Goal: Information Seeking & Learning: Compare options

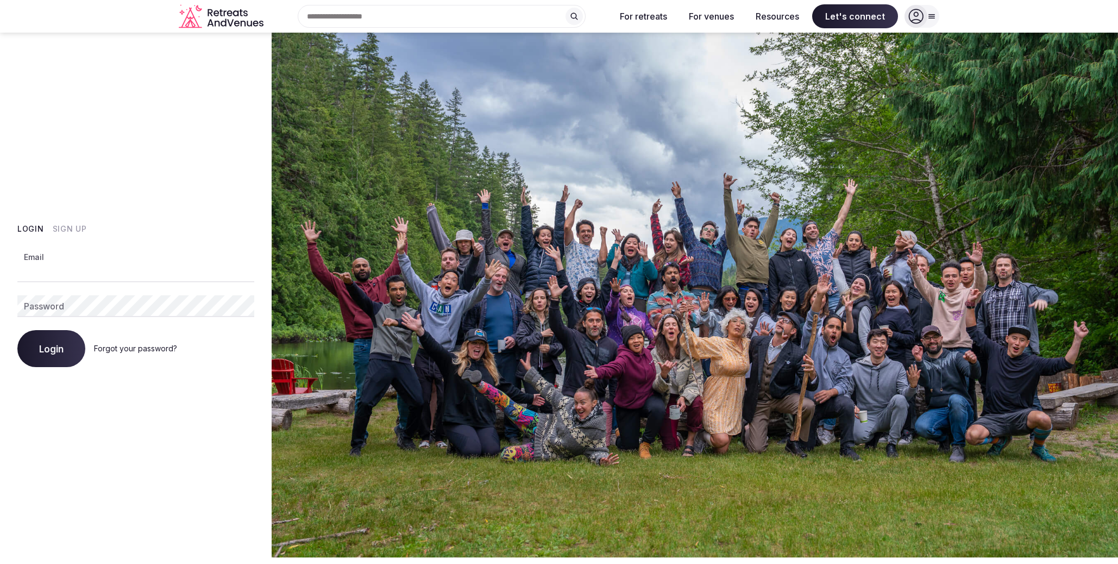
type input "**********"
click at [51, 348] on button "Login" at bounding box center [51, 348] width 68 height 37
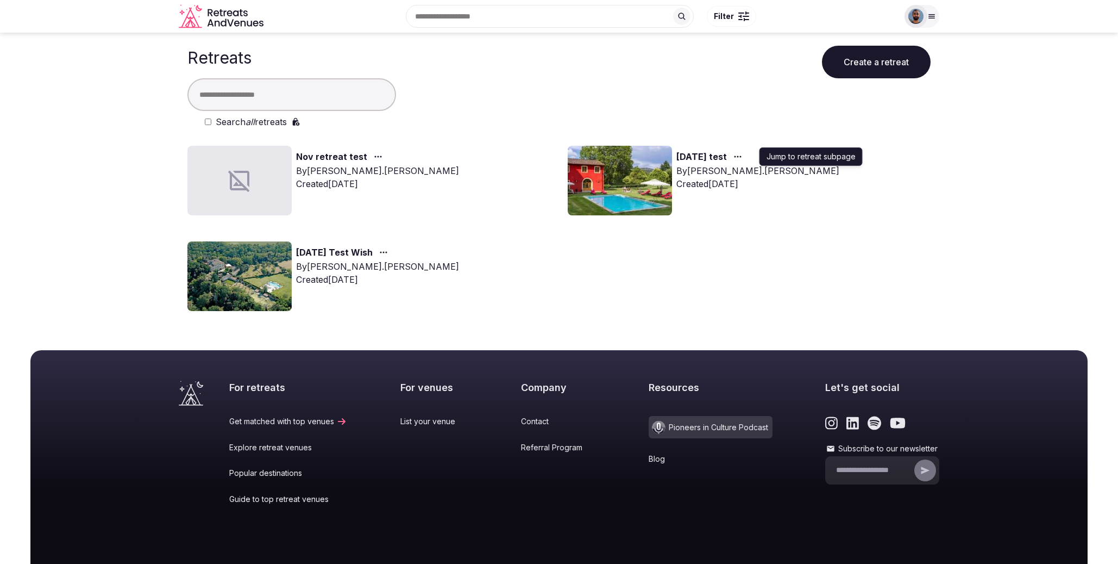
click at [739, 157] on circle "button" at bounding box center [739, 157] width 2 height 2
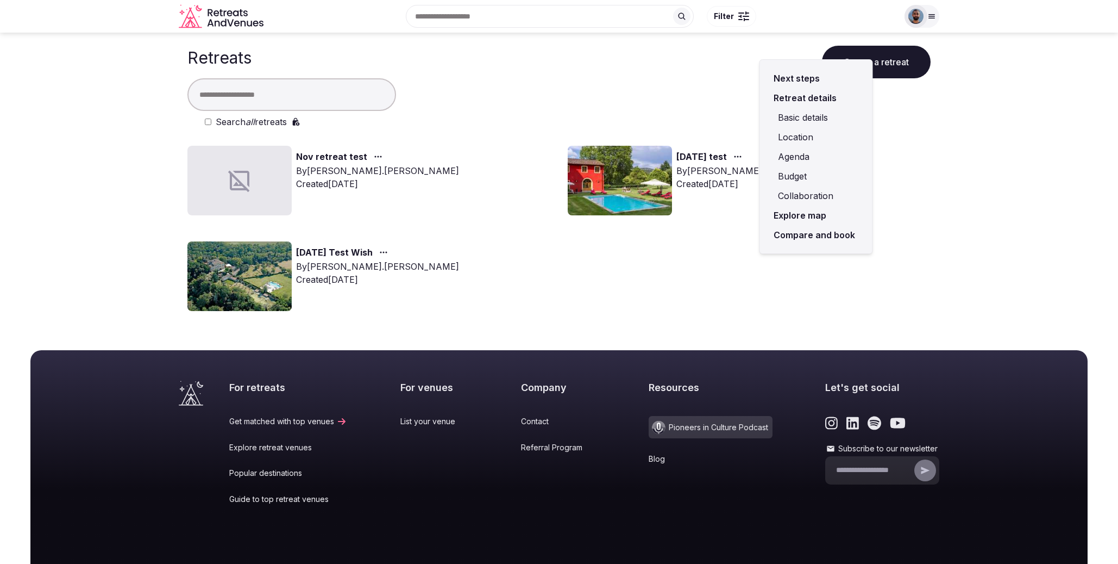
click at [796, 234] on link "Compare and book" at bounding box center [816, 235] width 95 height 20
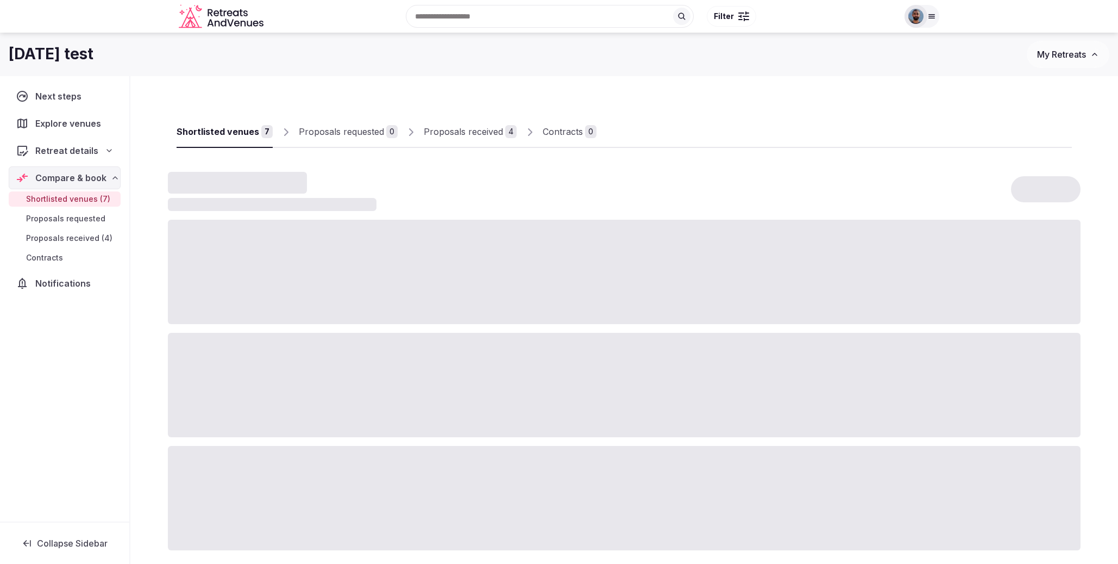
click at [463, 132] on div "Proposals received" at bounding box center [463, 131] width 79 height 13
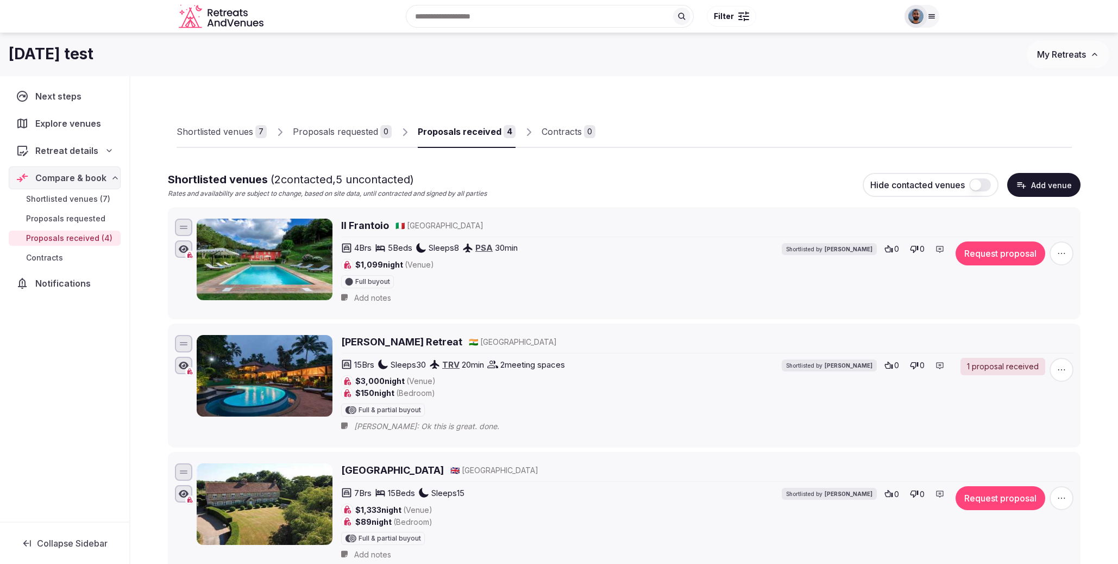
click at [376, 226] on h2 "Il Frantoio" at bounding box center [365, 225] width 48 height 14
click at [366, 224] on h2 "Il Frantoio" at bounding box center [365, 225] width 48 height 14
click at [930, 10] on div at bounding box center [922, 16] width 35 height 23
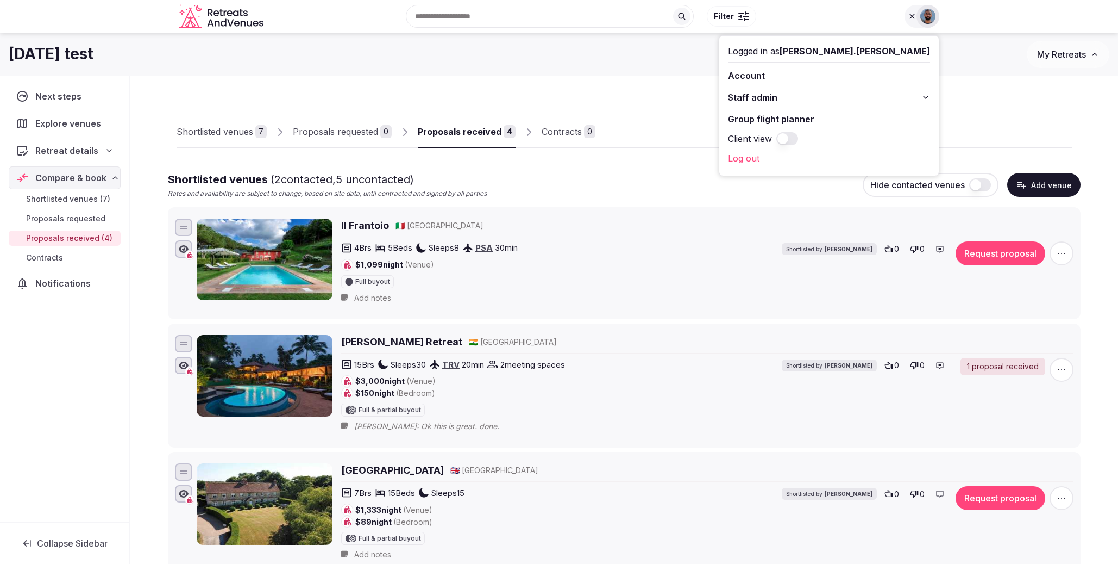
click at [874, 97] on button "Staff admin" at bounding box center [829, 97] width 202 height 17
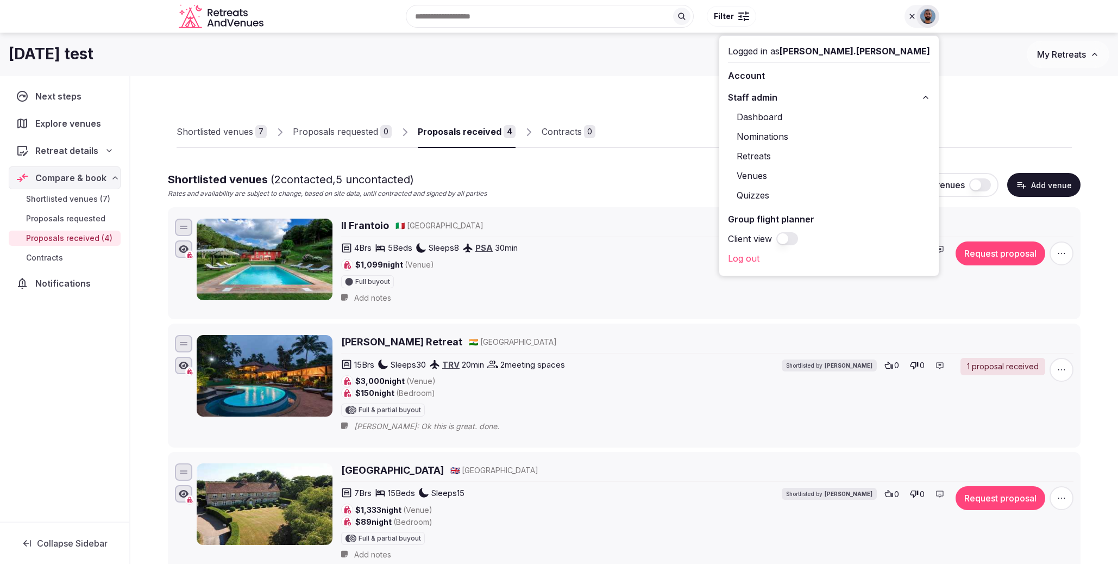
click at [860, 158] on link "Retreats" at bounding box center [829, 155] width 202 height 17
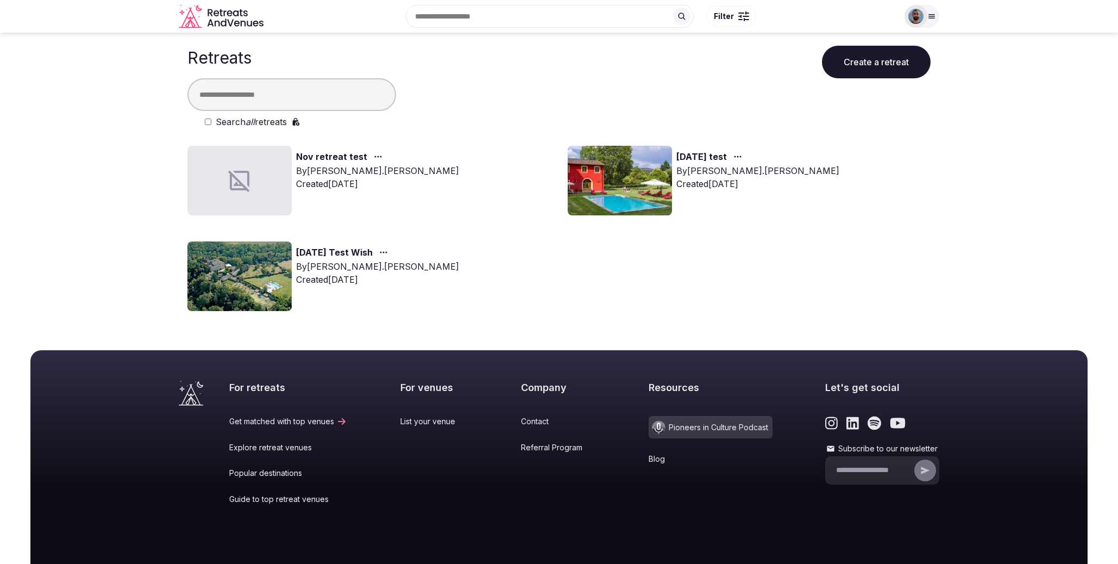
click at [388, 249] on icon "button" at bounding box center [383, 252] width 9 height 9
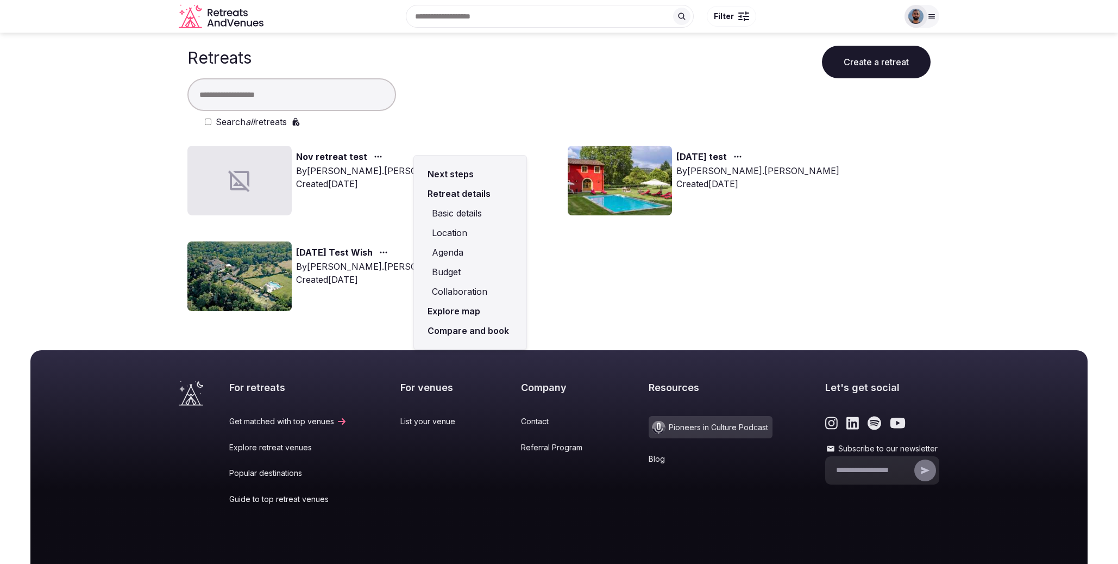
click at [470, 330] on link "Compare and book" at bounding box center [470, 331] width 95 height 20
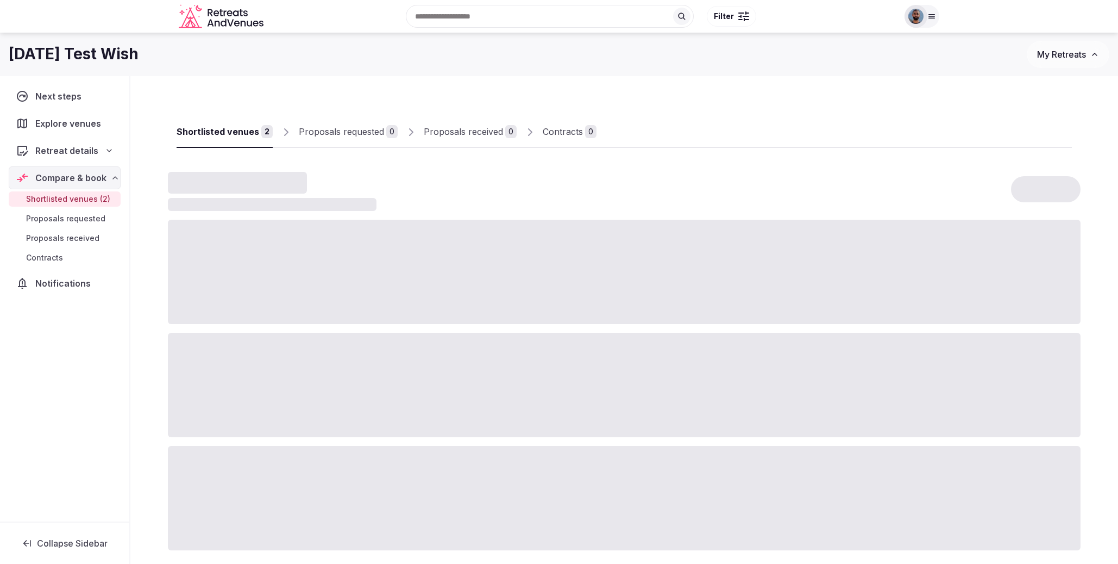
click at [926, 18] on div at bounding box center [916, 16] width 23 height 23
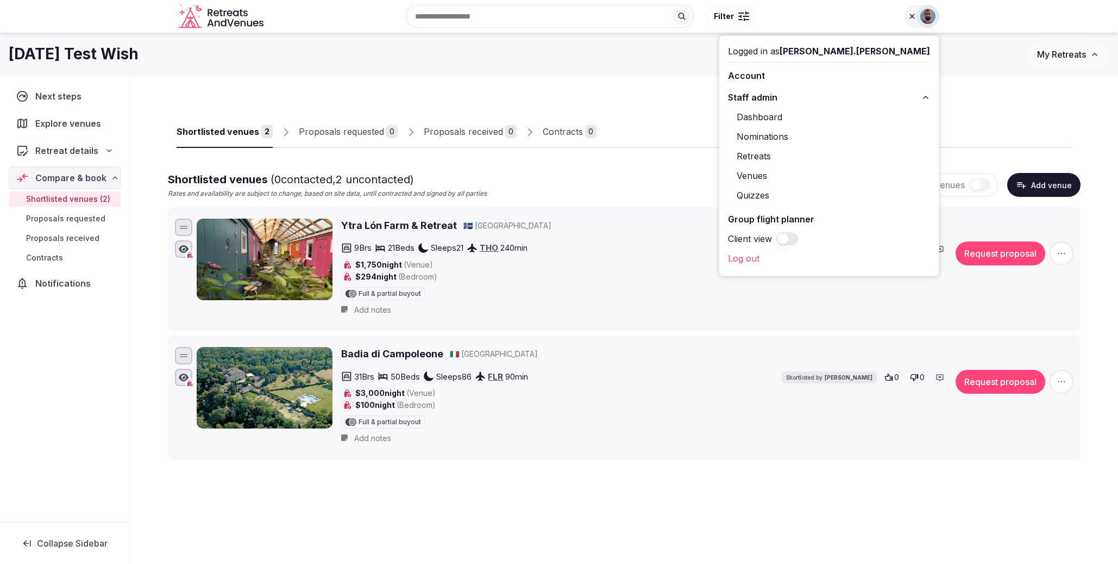
click at [848, 176] on link "Venues" at bounding box center [829, 175] width 202 height 17
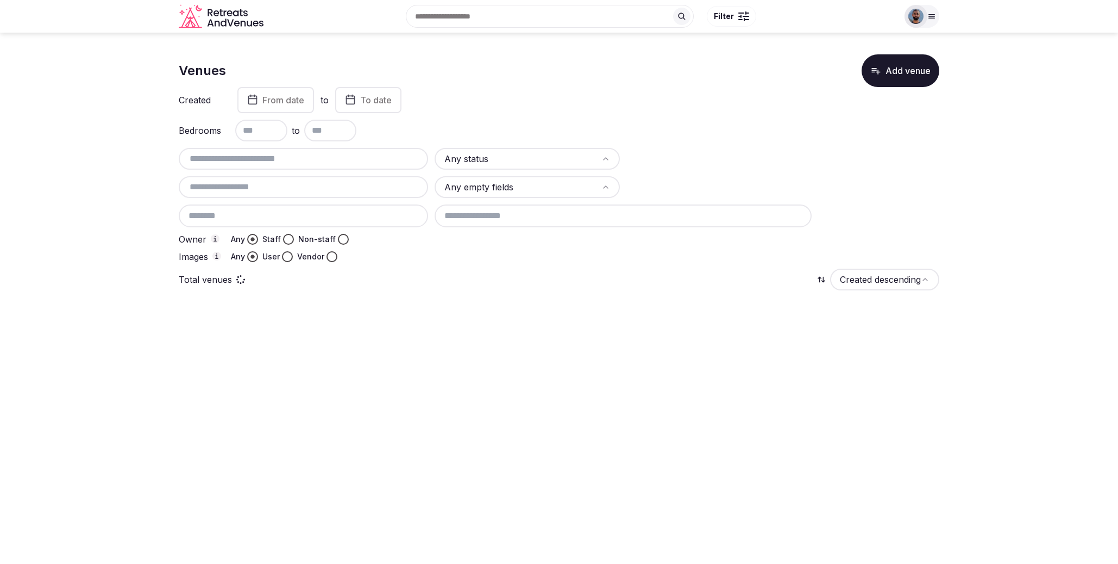
click at [930, 11] on div at bounding box center [922, 16] width 35 height 23
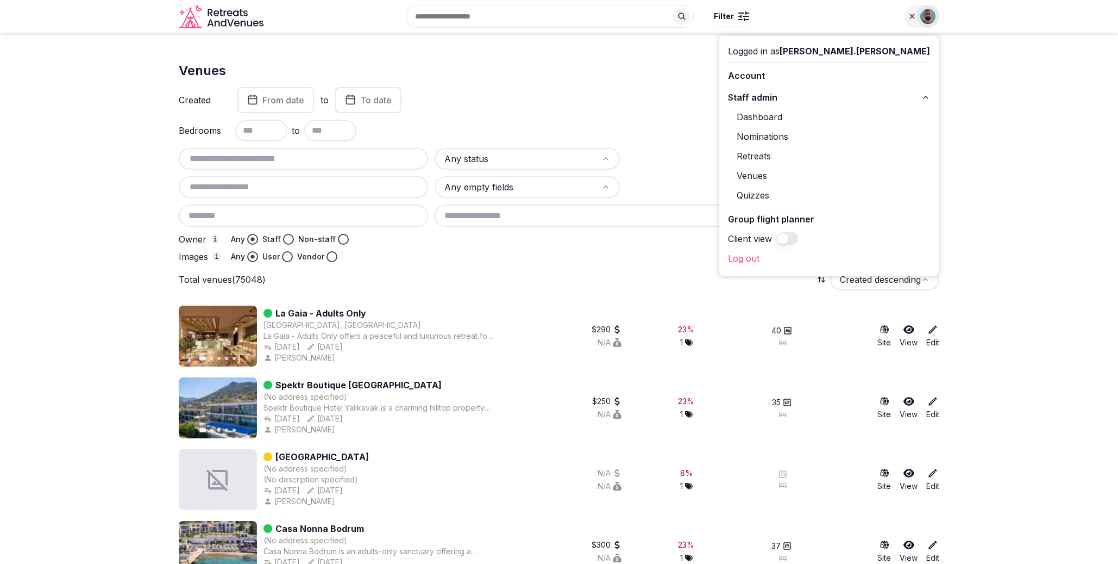
click at [851, 154] on link "Retreats" at bounding box center [829, 155] width 202 height 17
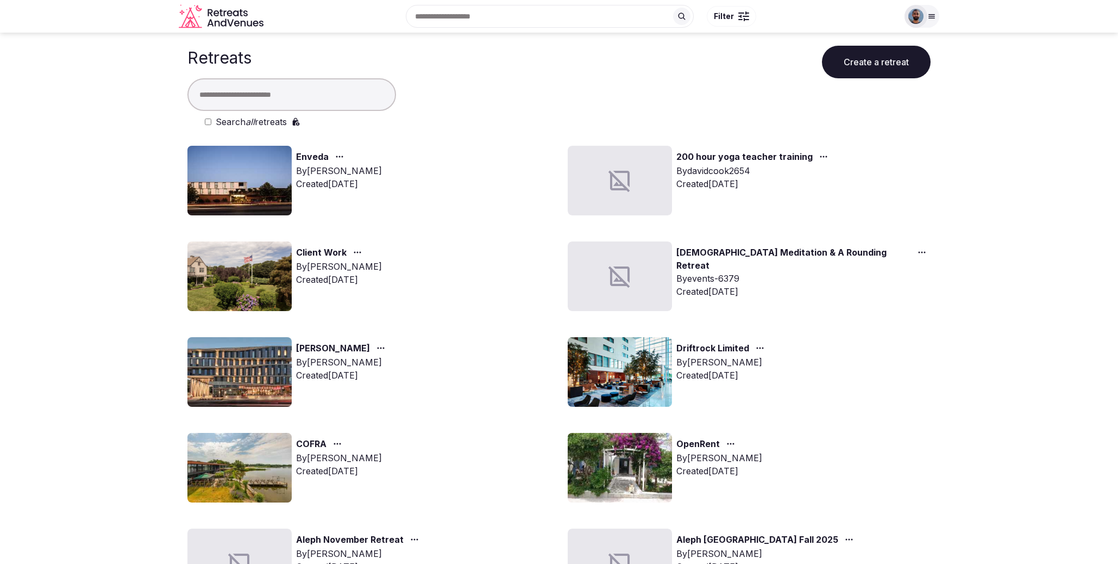
click at [295, 99] on input "text" at bounding box center [292, 94] width 209 height 33
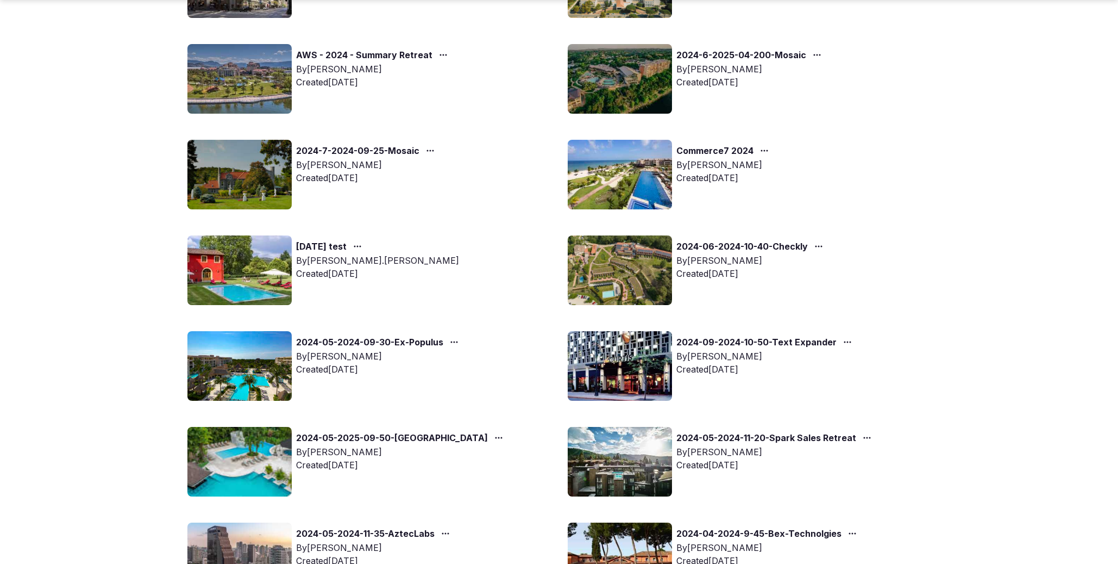
scroll to position [390, 0]
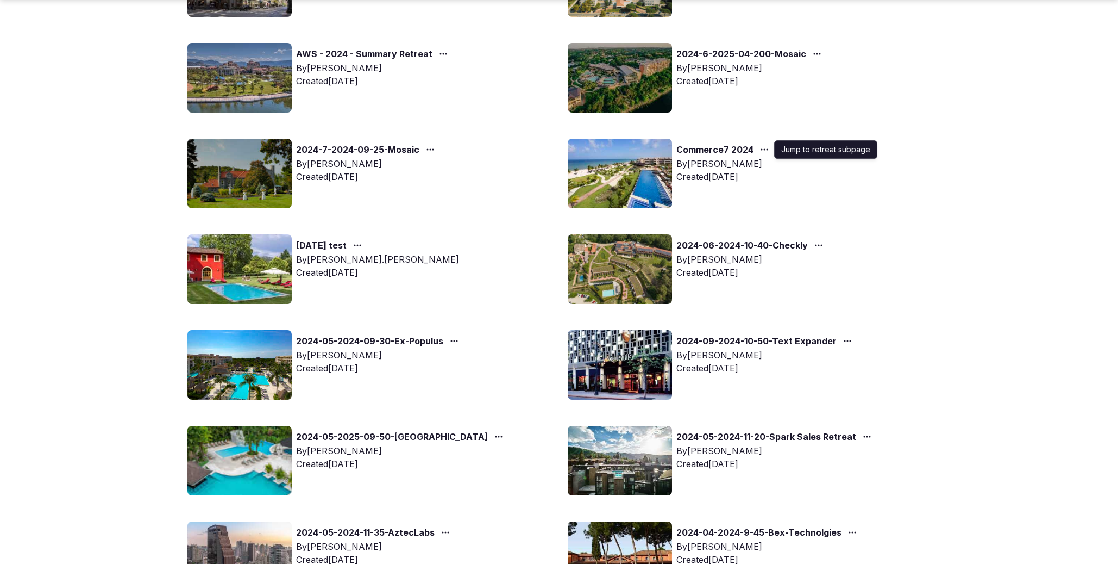
type input "****"
click at [763, 147] on icon "button" at bounding box center [764, 149] width 9 height 9
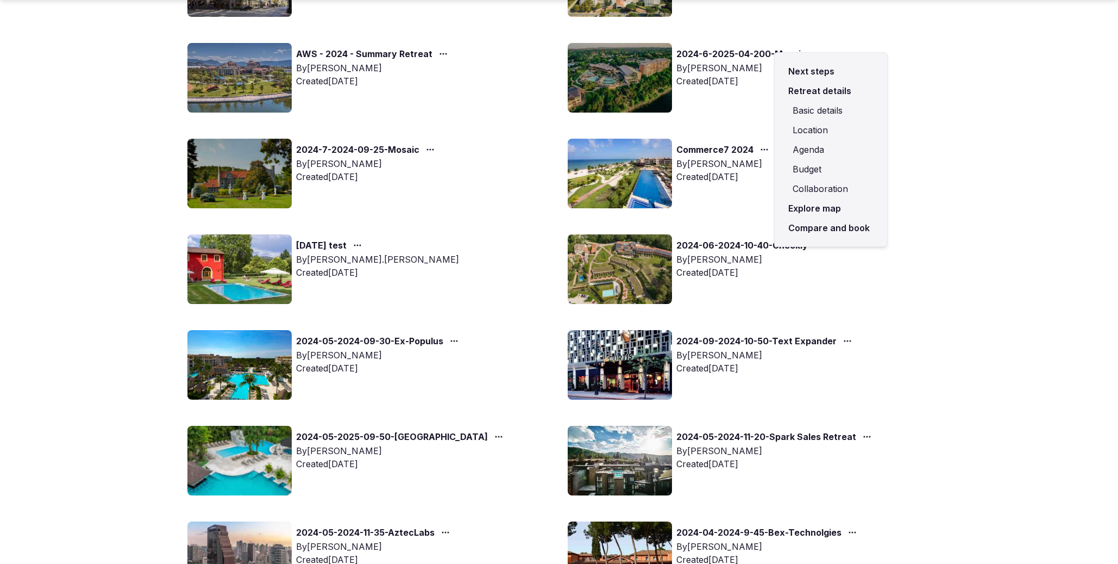
click at [804, 228] on link "Compare and book" at bounding box center [831, 228] width 95 height 20
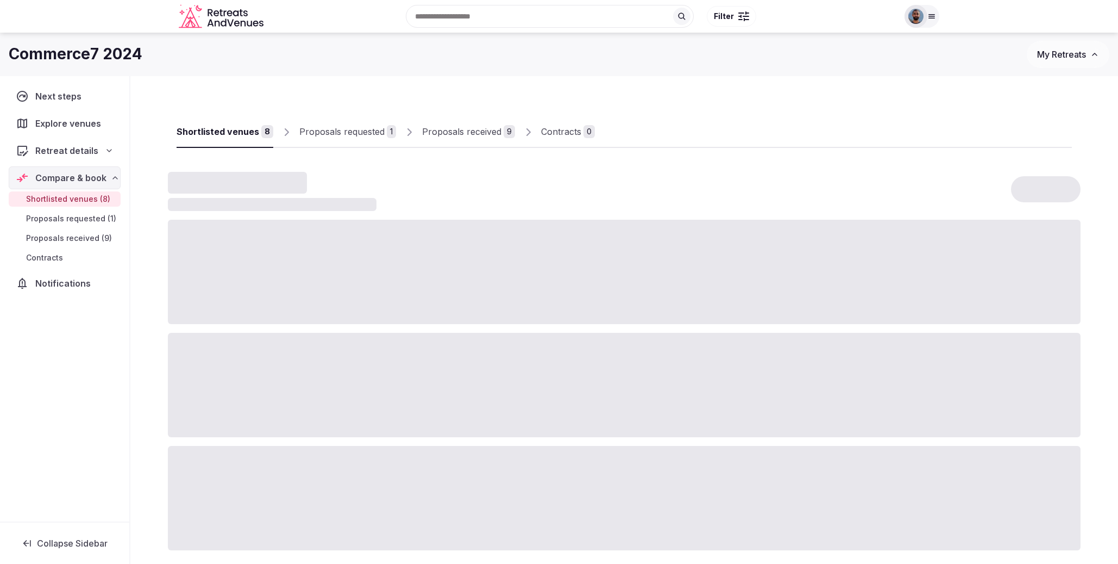
drag, startPoint x: 464, startPoint y: 132, endPoint x: 472, endPoint y: 139, distance: 11.2
click at [464, 132] on div "Proposals received" at bounding box center [461, 131] width 79 height 13
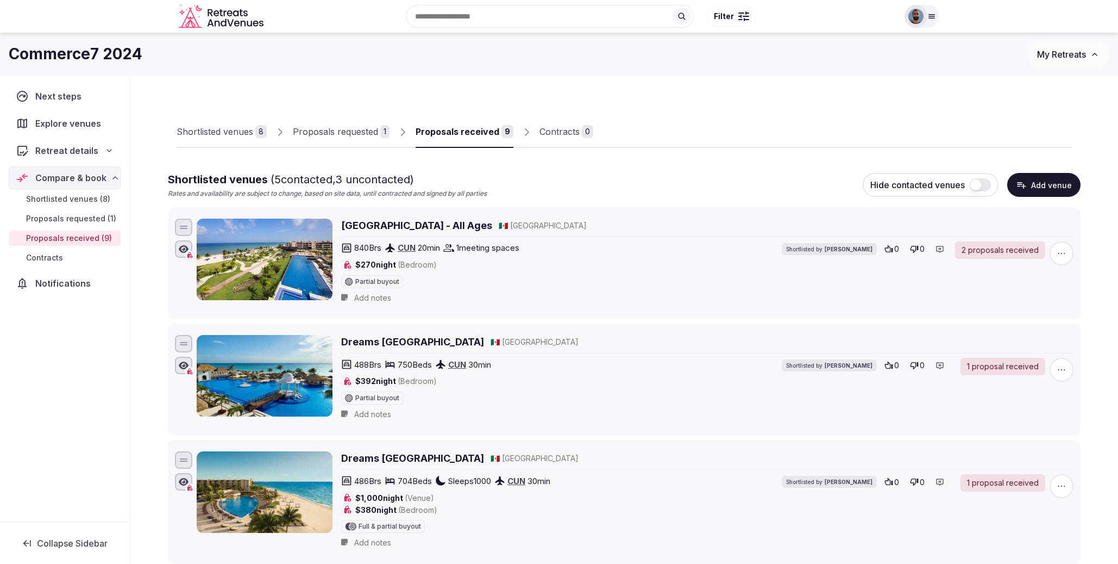
click at [344, 132] on div "Proposals requested" at bounding box center [335, 131] width 85 height 13
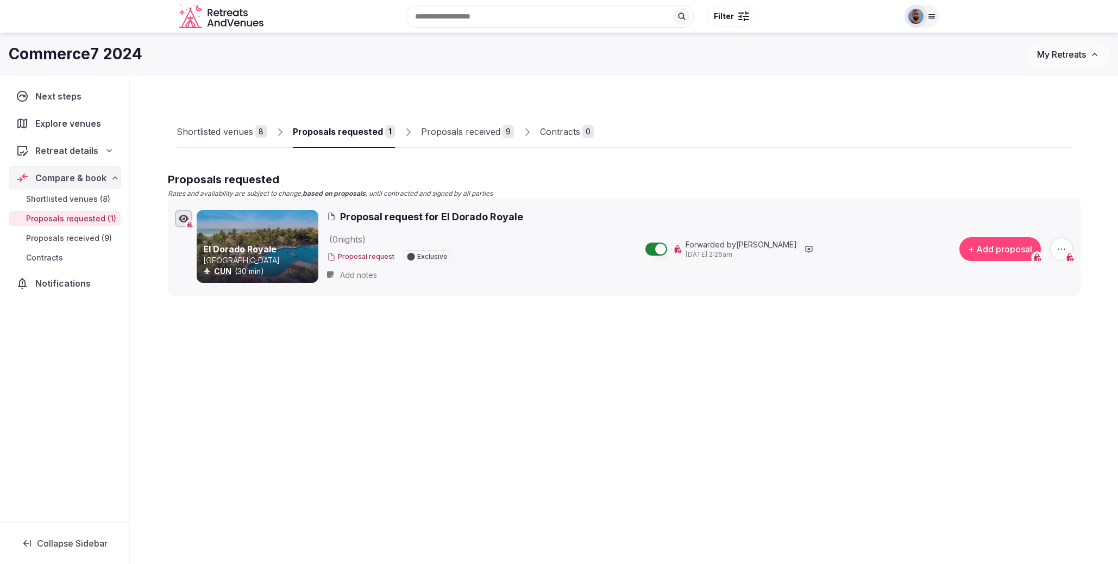
click at [365, 255] on button "Proposal request" at bounding box center [360, 256] width 67 height 9
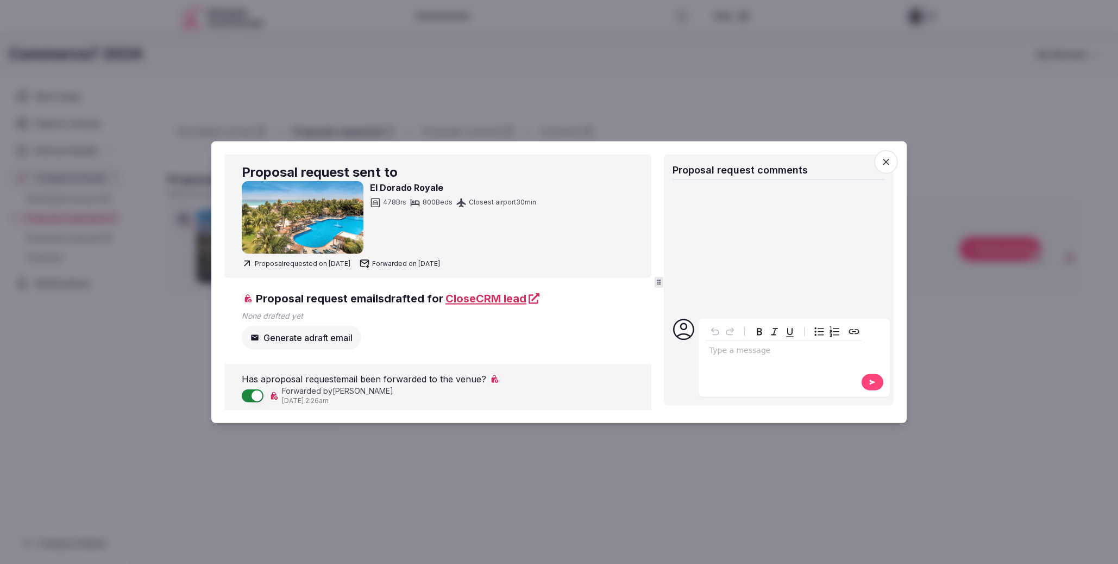
click at [555, 102] on div at bounding box center [559, 282] width 1118 height 564
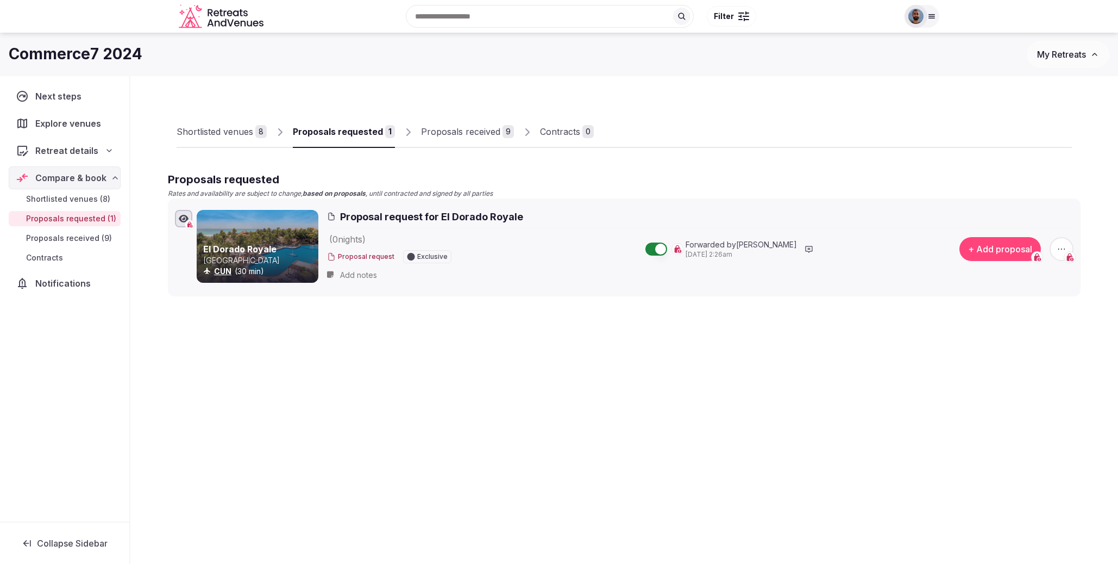
click at [455, 129] on div "Proposals received" at bounding box center [460, 131] width 79 height 13
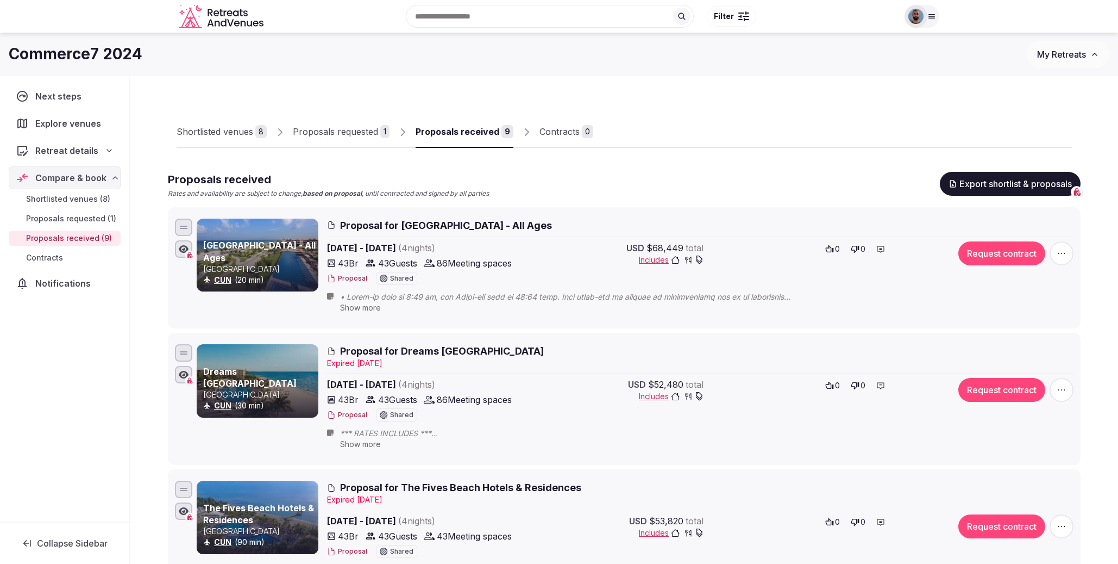
click at [352, 279] on button "Proposal" at bounding box center [347, 278] width 40 height 9
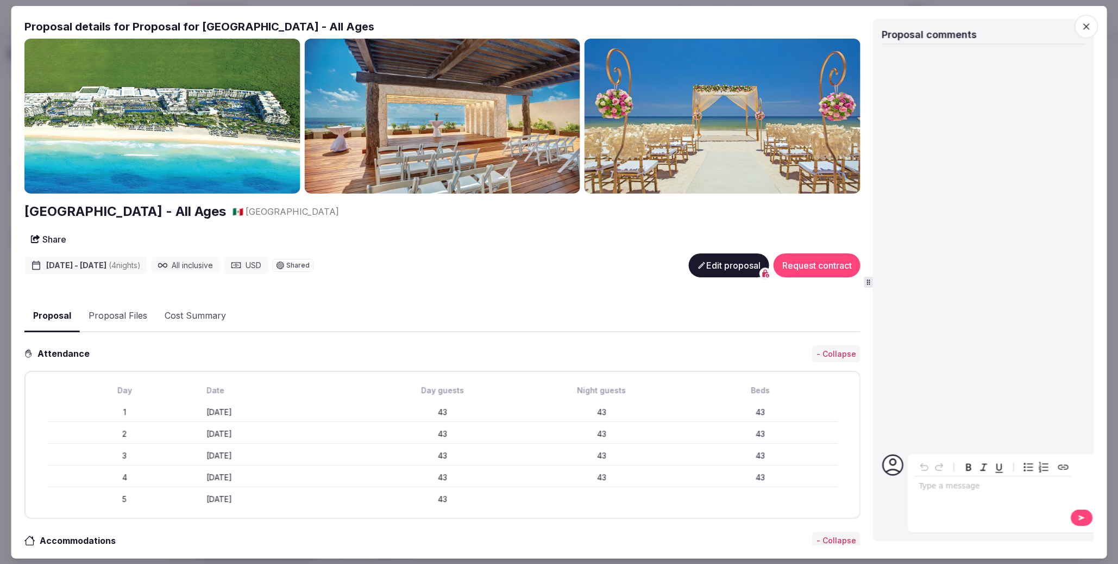
click at [873, 278] on div at bounding box center [868, 282] width 9 height 11
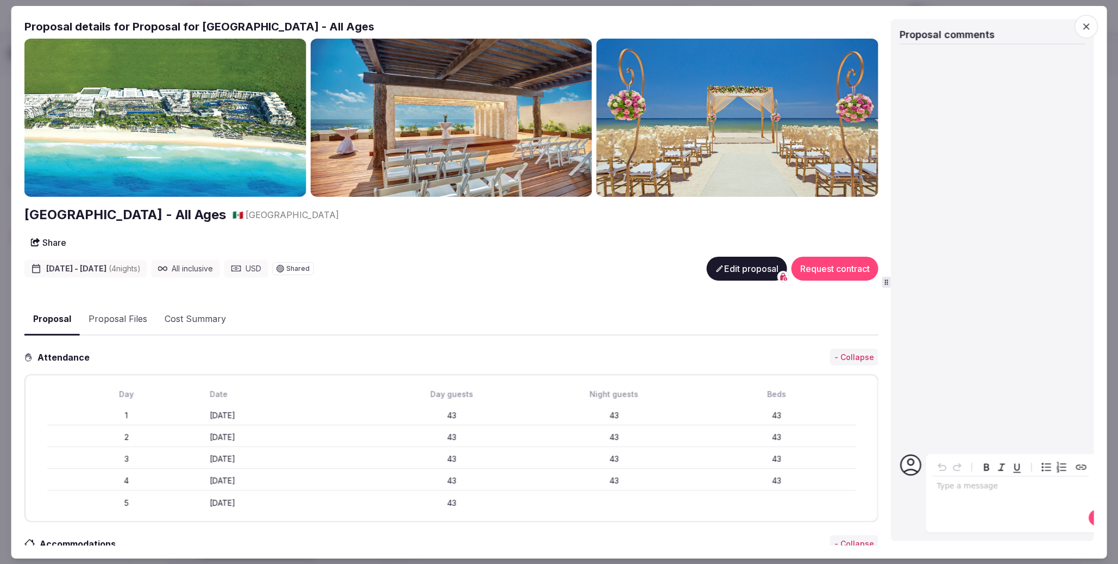
click at [1091, 24] on icon "button" at bounding box center [1086, 26] width 11 height 11
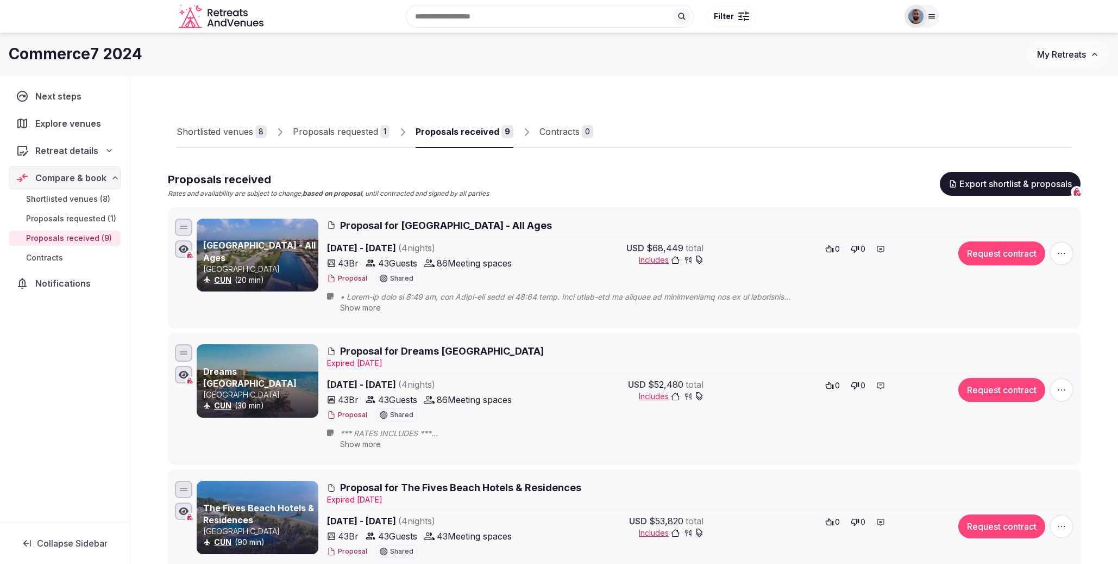
click at [350, 279] on button "Proposal" at bounding box center [347, 278] width 40 height 9
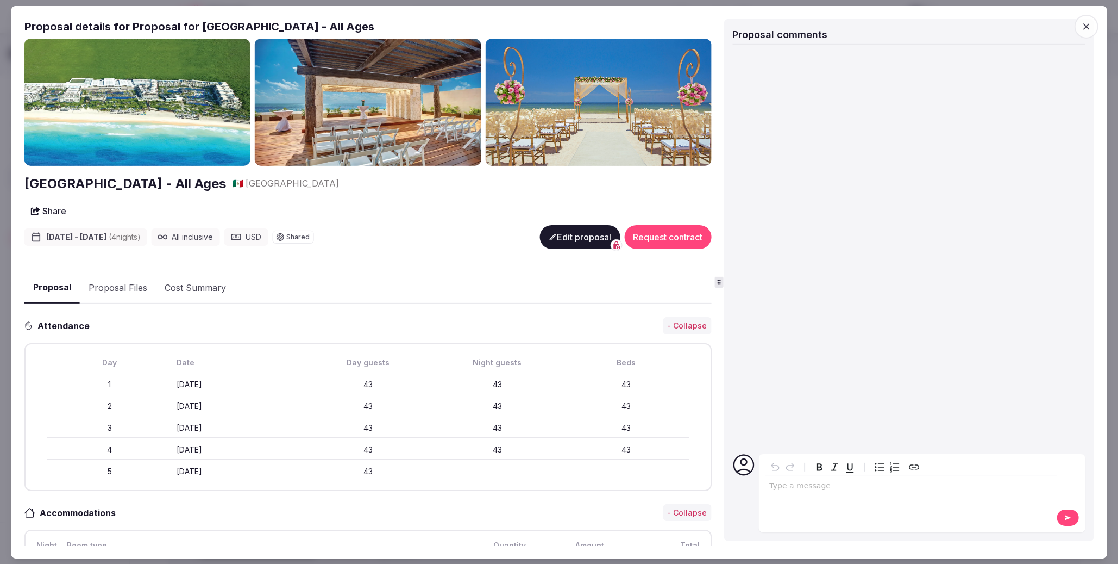
click at [58, 212] on button "Share" at bounding box center [48, 211] width 48 height 20
click at [53, 212] on button "Share" at bounding box center [48, 211] width 48 height 20
click at [1084, 15] on span "button" at bounding box center [1086, 26] width 24 height 24
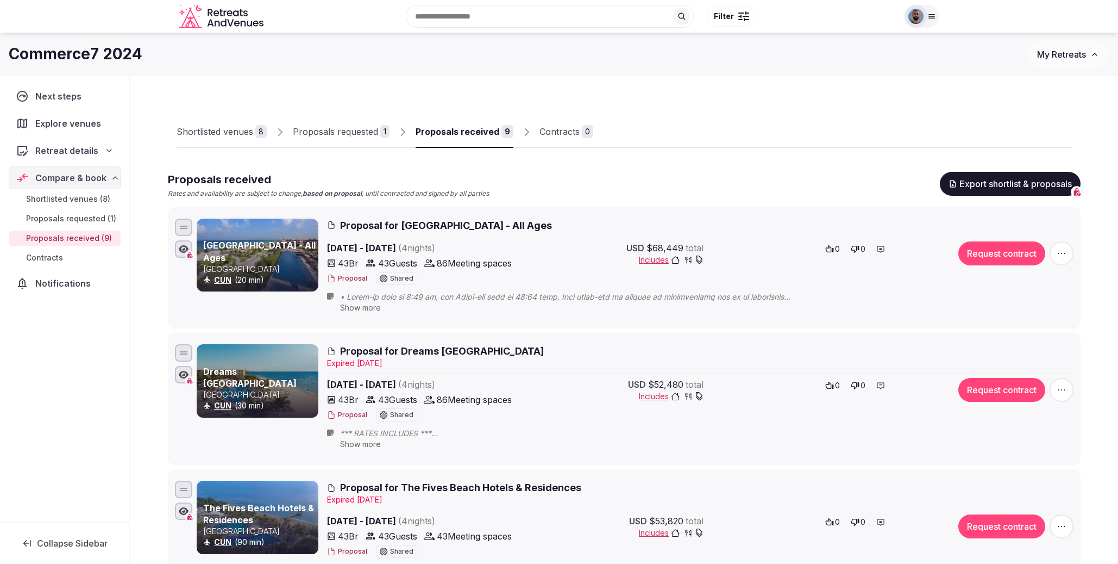
click at [354, 128] on div "Proposals requested" at bounding box center [335, 131] width 85 height 13
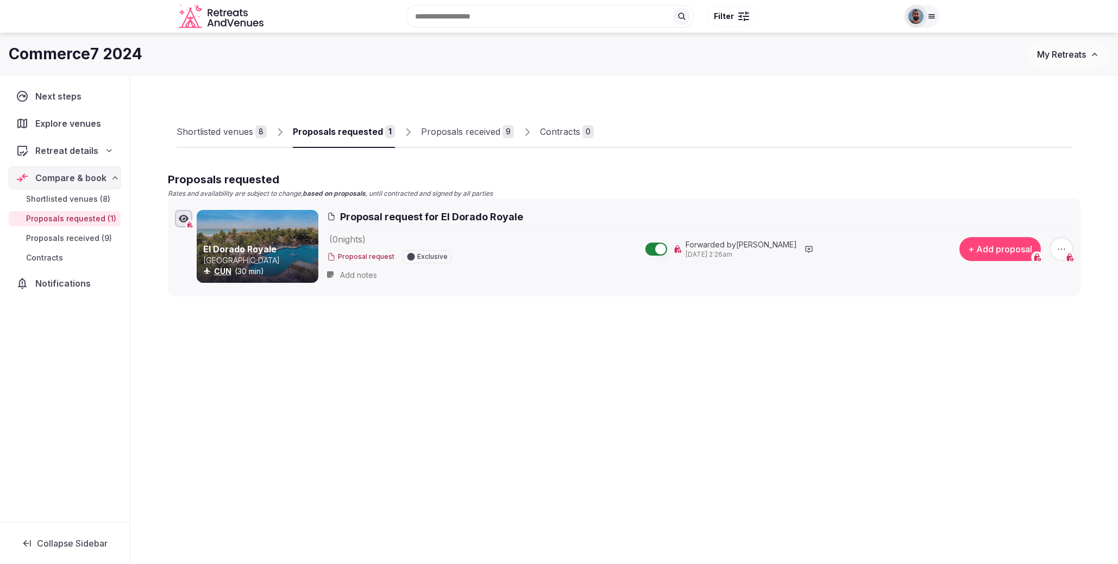
click at [478, 135] on div "Proposals received" at bounding box center [460, 131] width 79 height 13
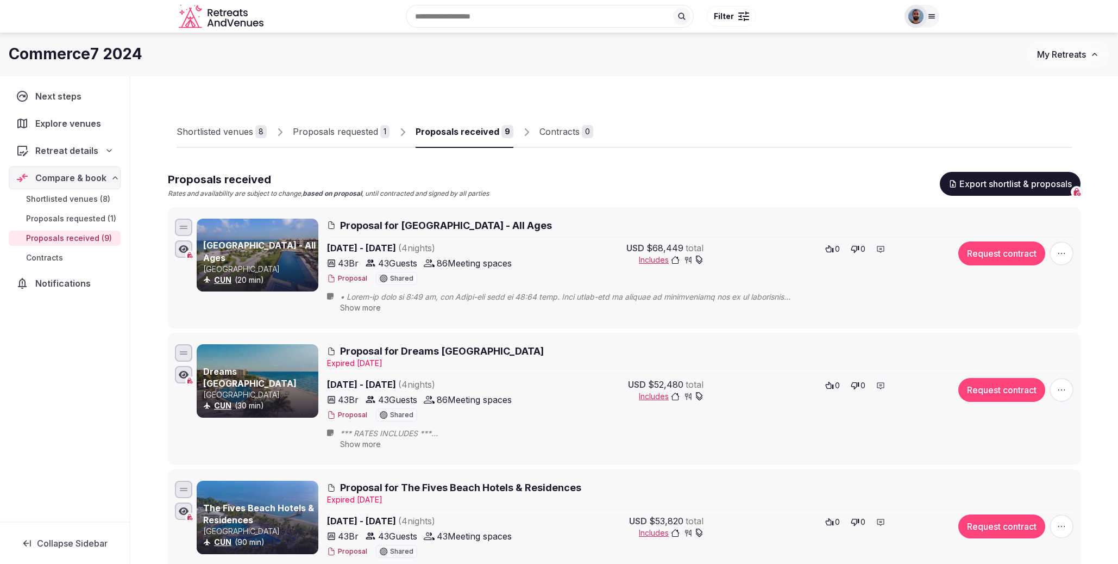
click at [353, 278] on button "Proposal" at bounding box center [347, 278] width 40 height 9
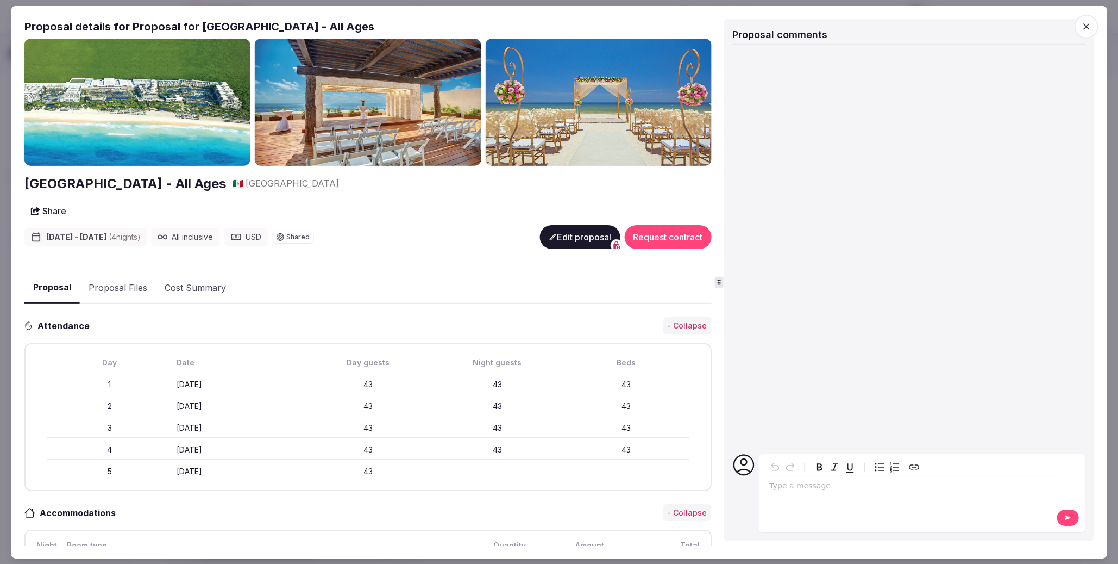
click at [1089, 15] on span "button" at bounding box center [1086, 26] width 24 height 24
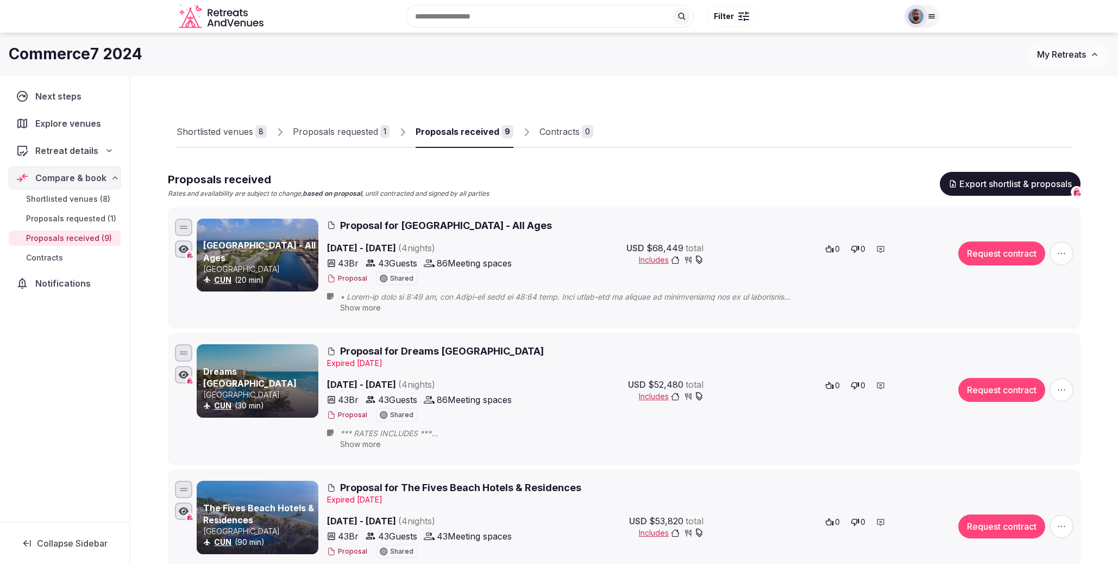
click at [649, 260] on span "Includes" at bounding box center [671, 259] width 65 height 11
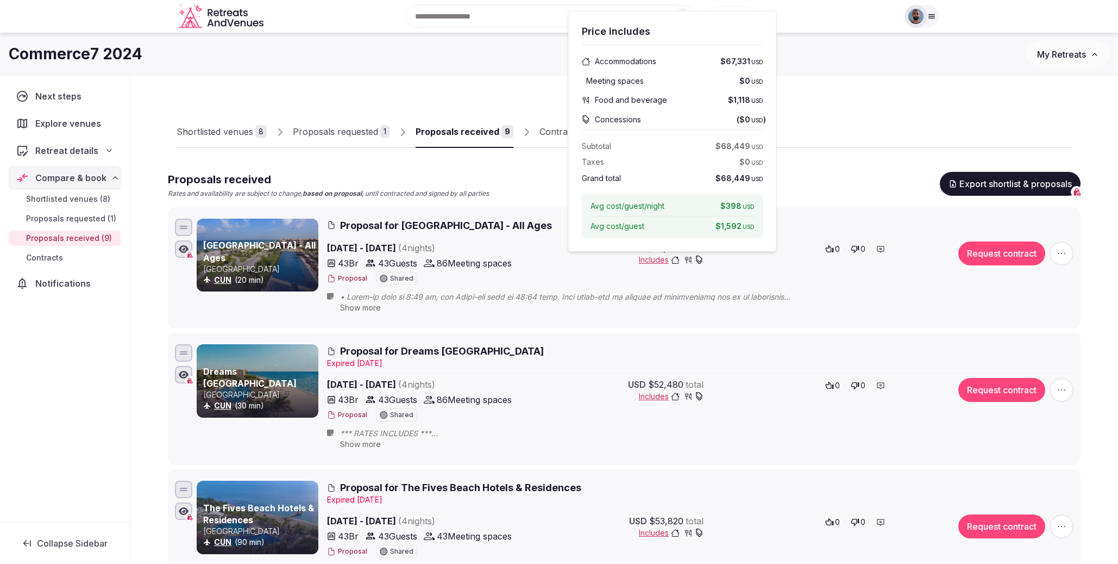
click at [654, 260] on span "Includes" at bounding box center [671, 259] width 65 height 11
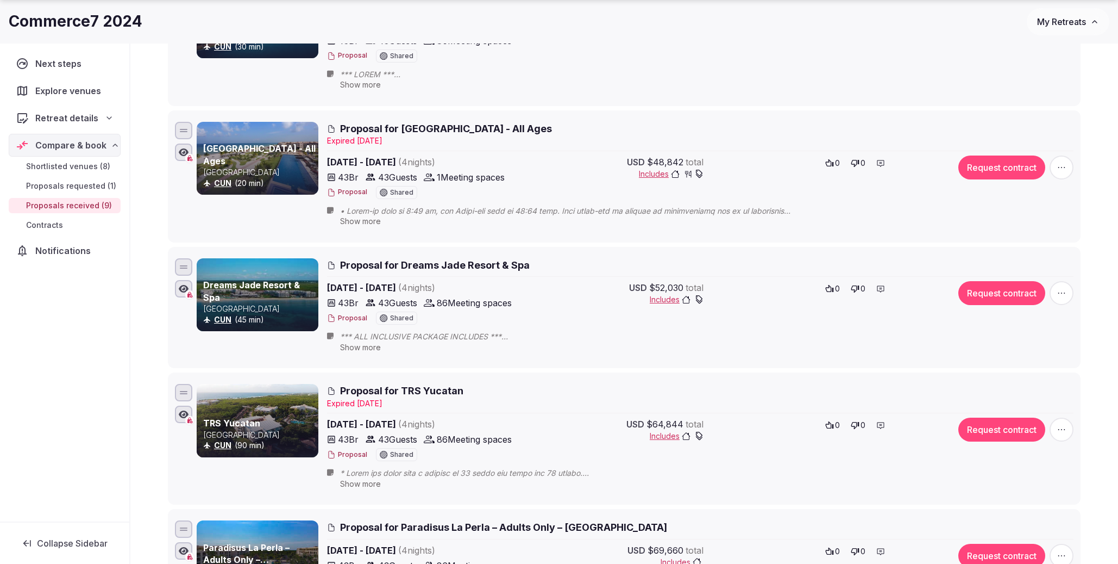
scroll to position [770, 0]
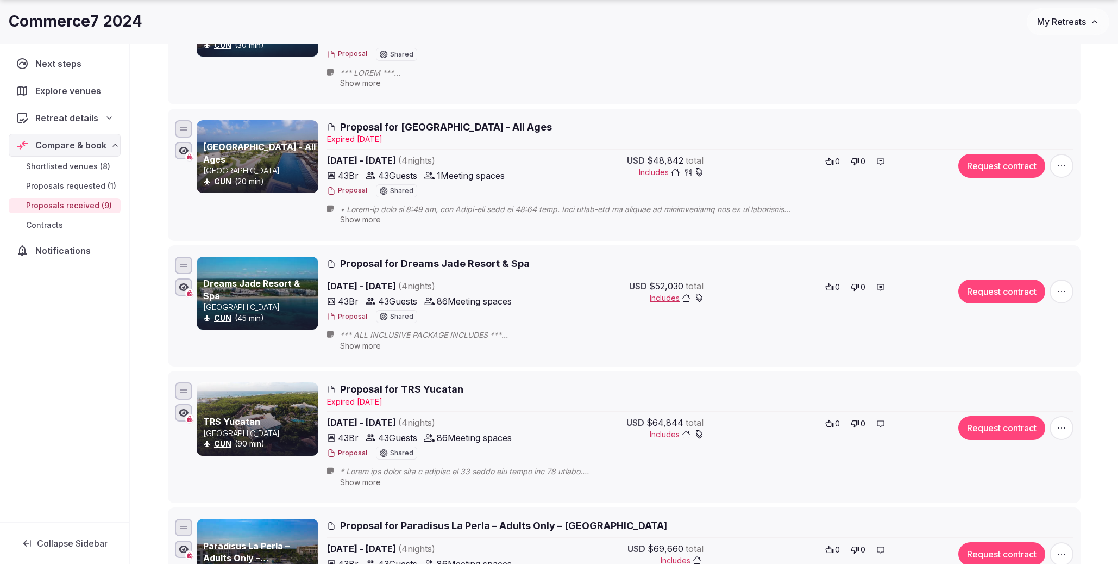
drag, startPoint x: 416, startPoint y: 415, endPoint x: 330, endPoint y: 415, distance: 85.3
click at [330, 416] on span "Nov 19th - 23rd, 2024 ( 4 night s )" at bounding box center [422, 422] width 191 height 13
click at [413, 416] on span "Nov 19th - 23rd, 2024 ( 4 night s )" at bounding box center [422, 422] width 191 height 13
drag, startPoint x: 460, startPoint y: 413, endPoint x: 352, endPoint y: 415, distance: 108.2
click at [352, 416] on span "Nov 19th - 23rd, 2024 ( 4 night s )" at bounding box center [422, 422] width 191 height 13
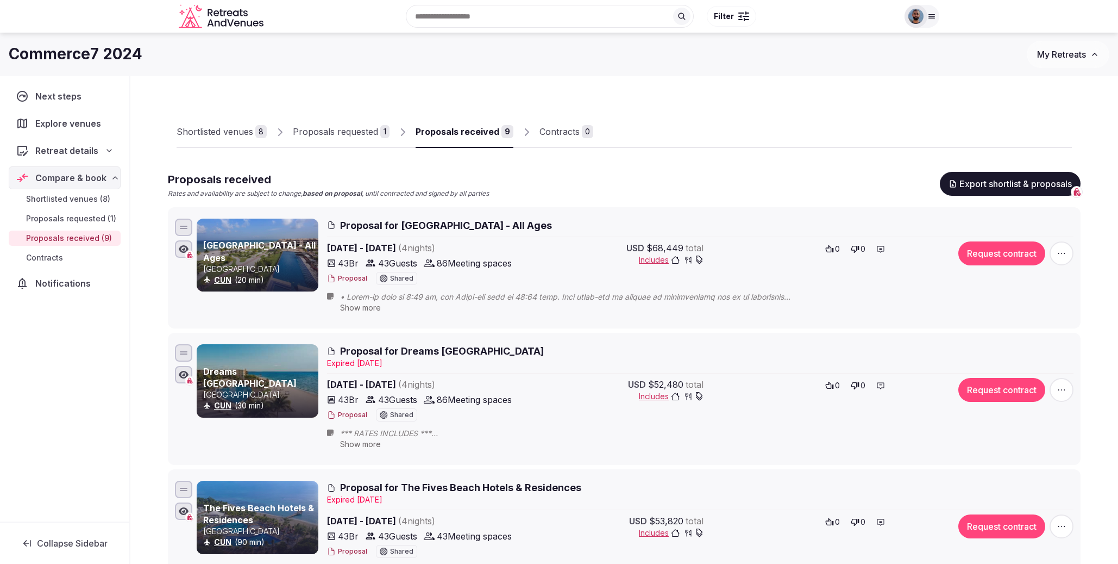
scroll to position [0, 0]
drag, startPoint x: 499, startPoint y: 261, endPoint x: 337, endPoint y: 264, distance: 162.5
click at [331, 264] on div "Nov 20th - 24th, 2024 ( 4 night s ) 43 Br 43 Guests 86 Meeting spaces Proposal …" at bounding box center [635, 264] width 616 height 46
click at [511, 265] on span "86 Meeting spaces" at bounding box center [474, 263] width 75 height 13
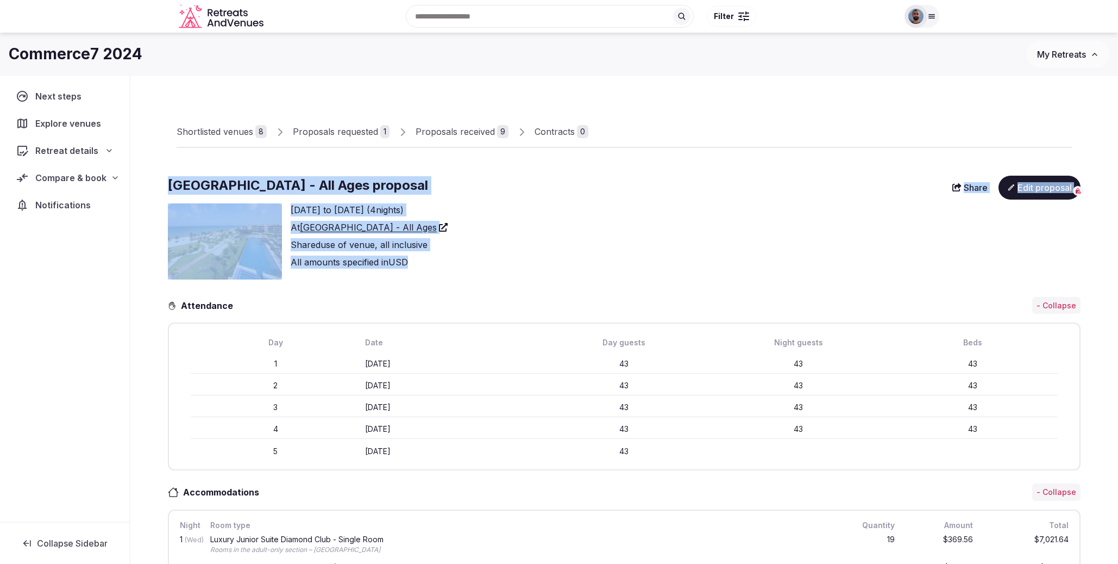
drag, startPoint x: 437, startPoint y: 268, endPoint x: 248, endPoint y: 174, distance: 210.5
click at [171, 184] on div "Royalton Riviera Cancun Resort - All Ages proposal Share Edit proposal Wednesda…" at bounding box center [624, 226] width 913 height 108
click at [248, 174] on div "Royalton Riviera Cancun Resort - All Ages proposal Share Edit proposal" at bounding box center [624, 188] width 913 height 32
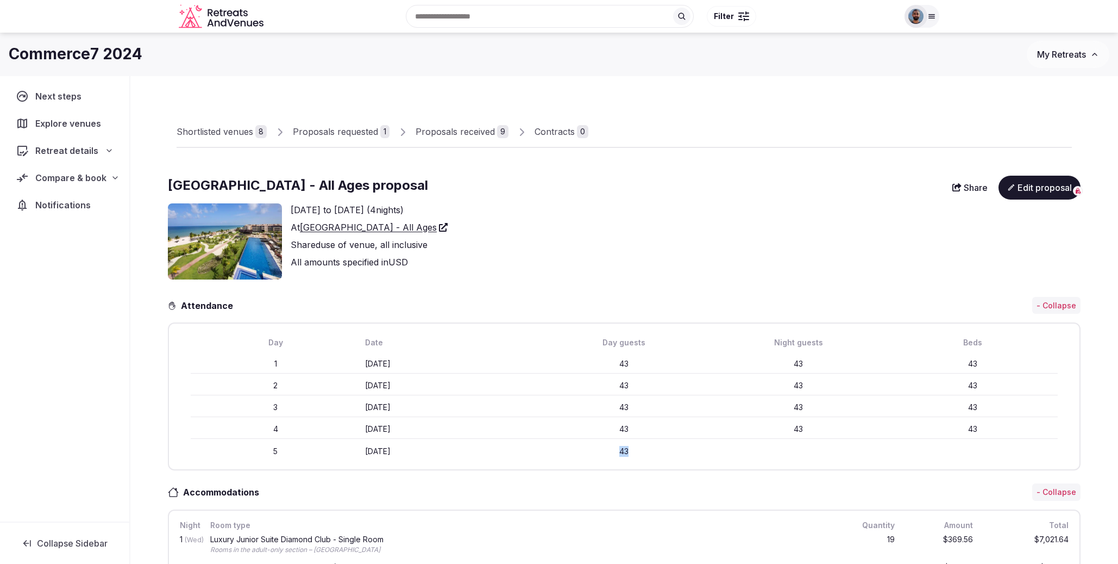
drag, startPoint x: 635, startPoint y: 450, endPoint x: 611, endPoint y: 450, distance: 23.9
click at [610, 450] on div "43" at bounding box center [625, 451] width 170 height 11
drag, startPoint x: 1049, startPoint y: 25, endPoint x: 752, endPoint y: 439, distance: 509.4
click at [753, 439] on div "Day Date Day guests Night guests Beds 1 Wednesday November 20th 43 43 43 2 Thur…" at bounding box center [624, 396] width 893 height 128
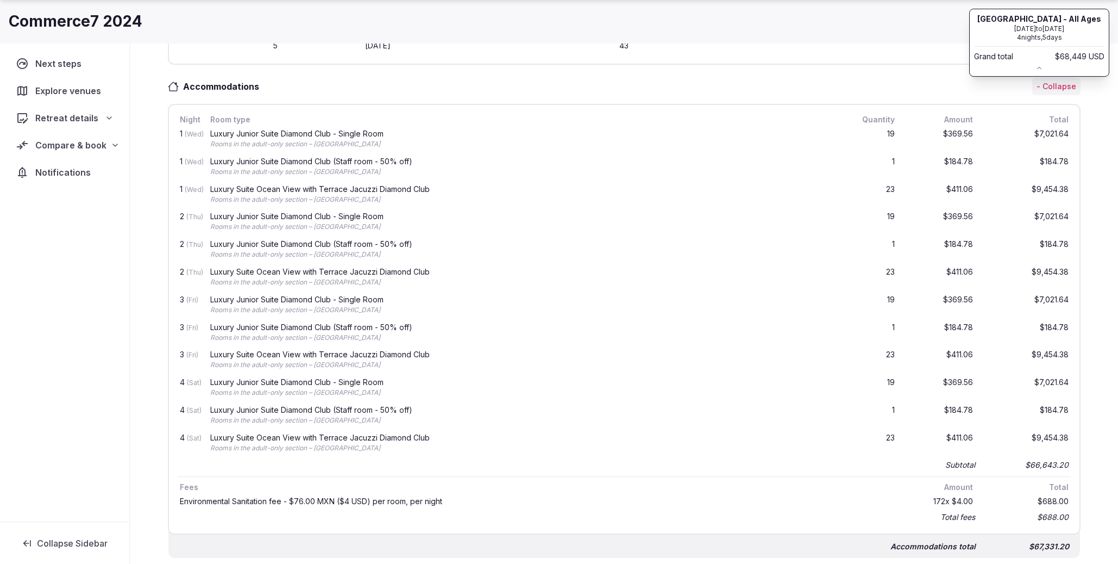
scroll to position [407, 0]
click at [1037, 72] on icon at bounding box center [1040, 68] width 8 height 8
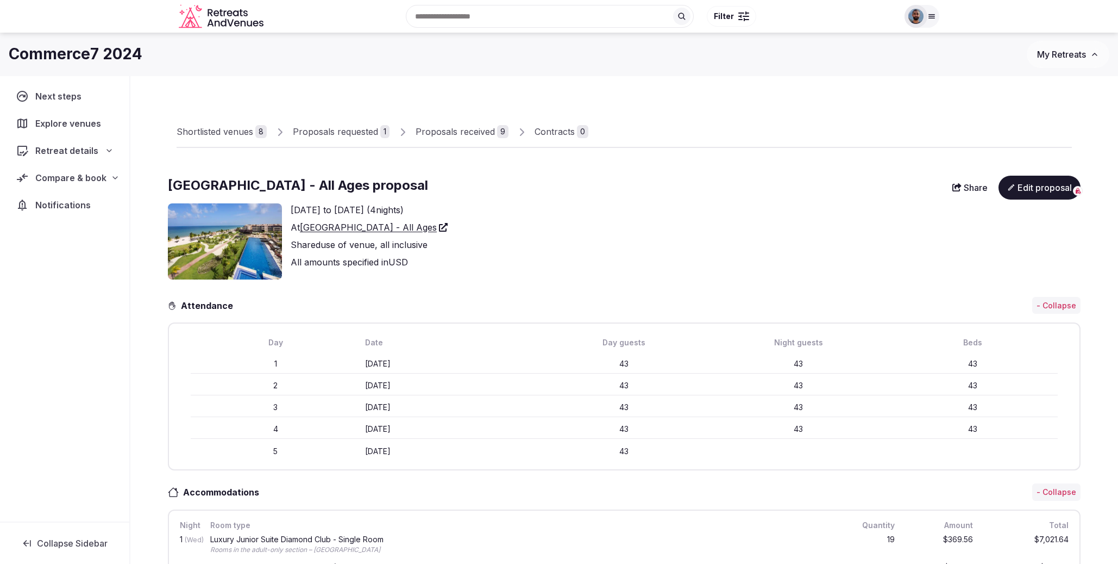
scroll to position [0, 0]
